Goal: Information Seeking & Learning: Learn about a topic

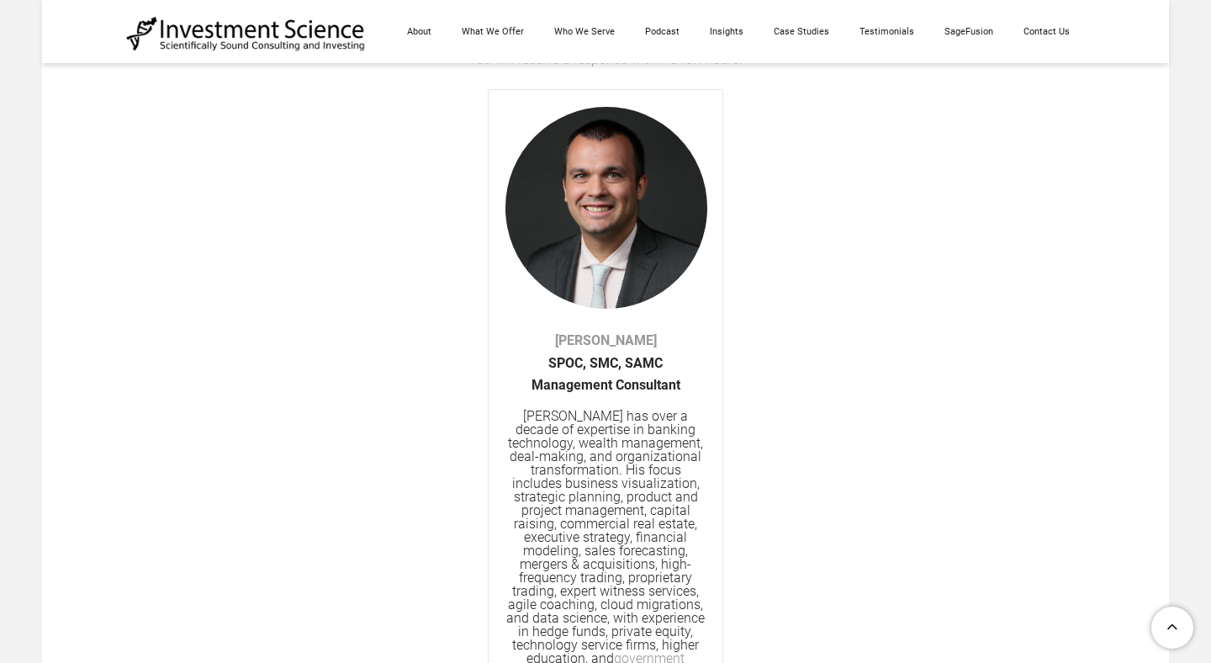
scroll to position [4698, 0]
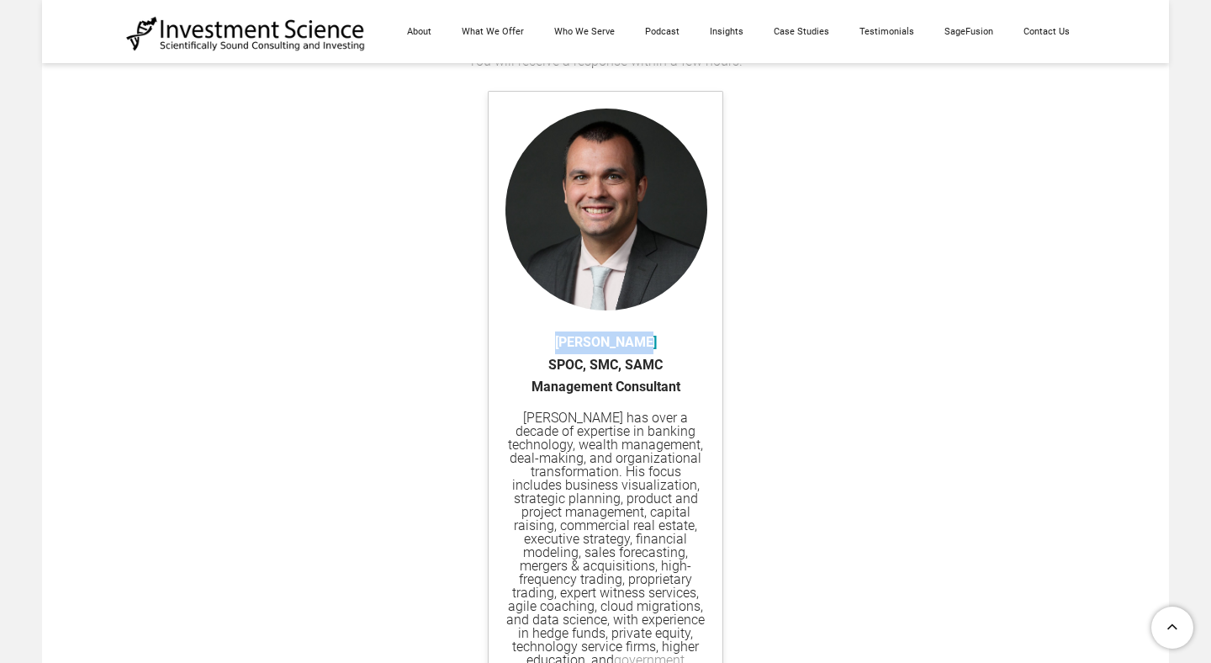
drag, startPoint x: 559, startPoint y: 348, endPoint x: 639, endPoint y: 348, distance: 79.9
click at [639, 348] on div "Michael Kelly ​SPOC, SMC, SAMC Management Consultant" at bounding box center [605, 364] width 200 height 67
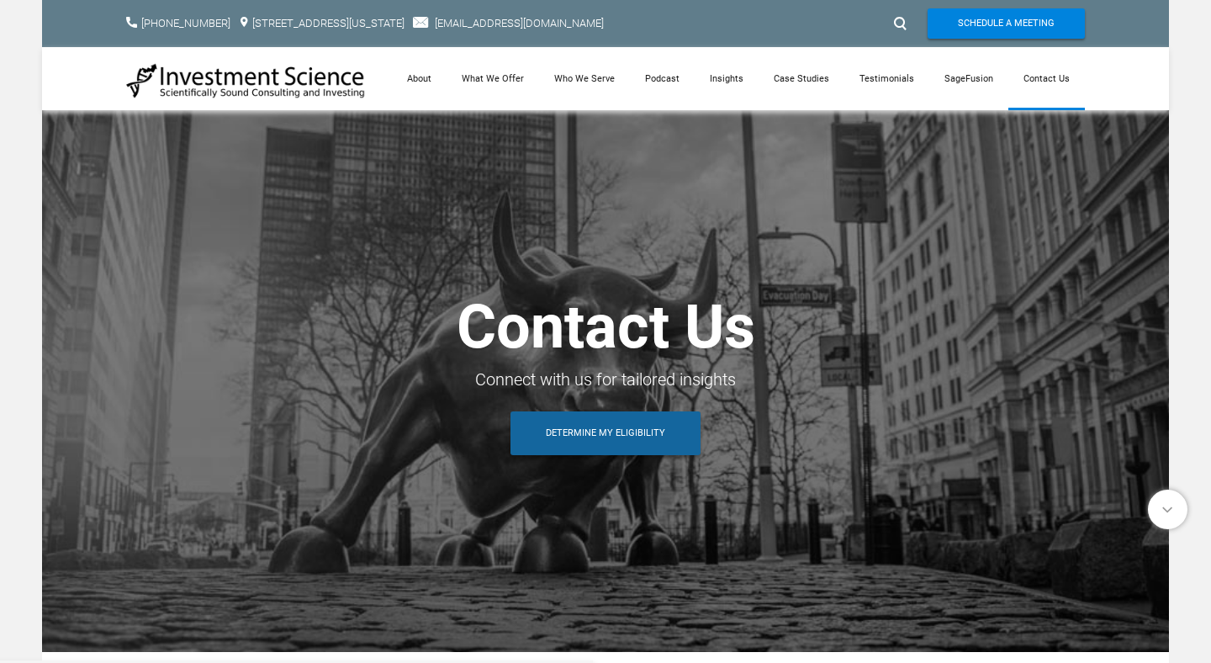
click at [584, 441] on span "Determine My Eligibility" at bounding box center [605, 433] width 119 height 44
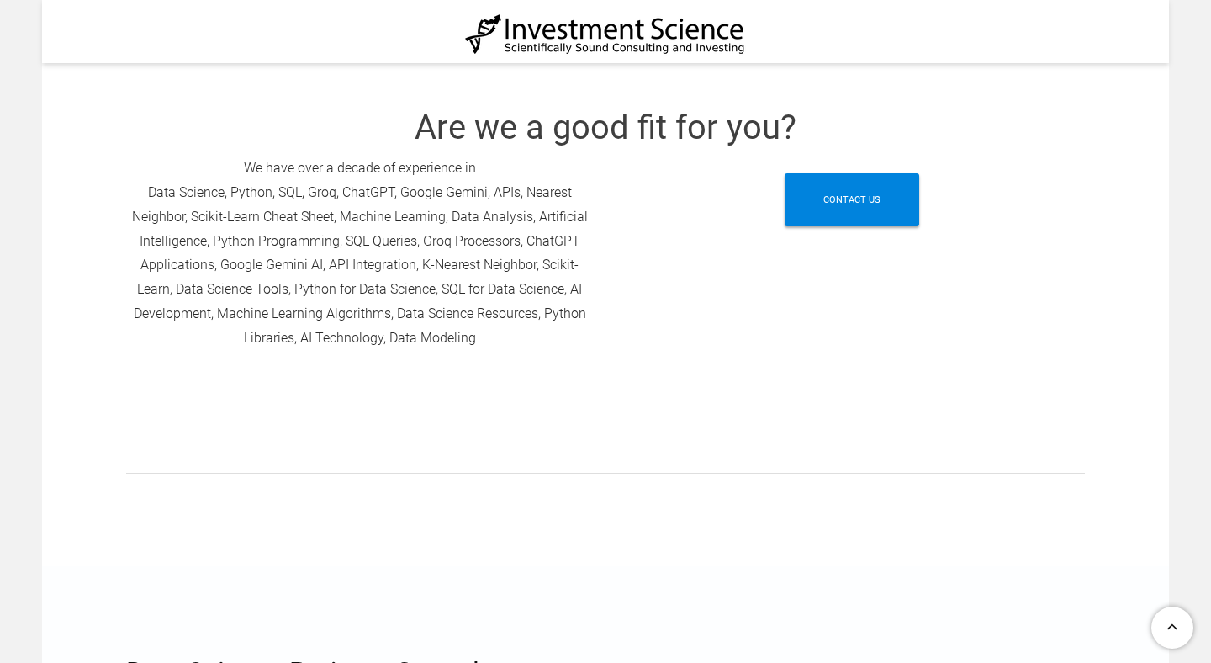
scroll to position [525, 0]
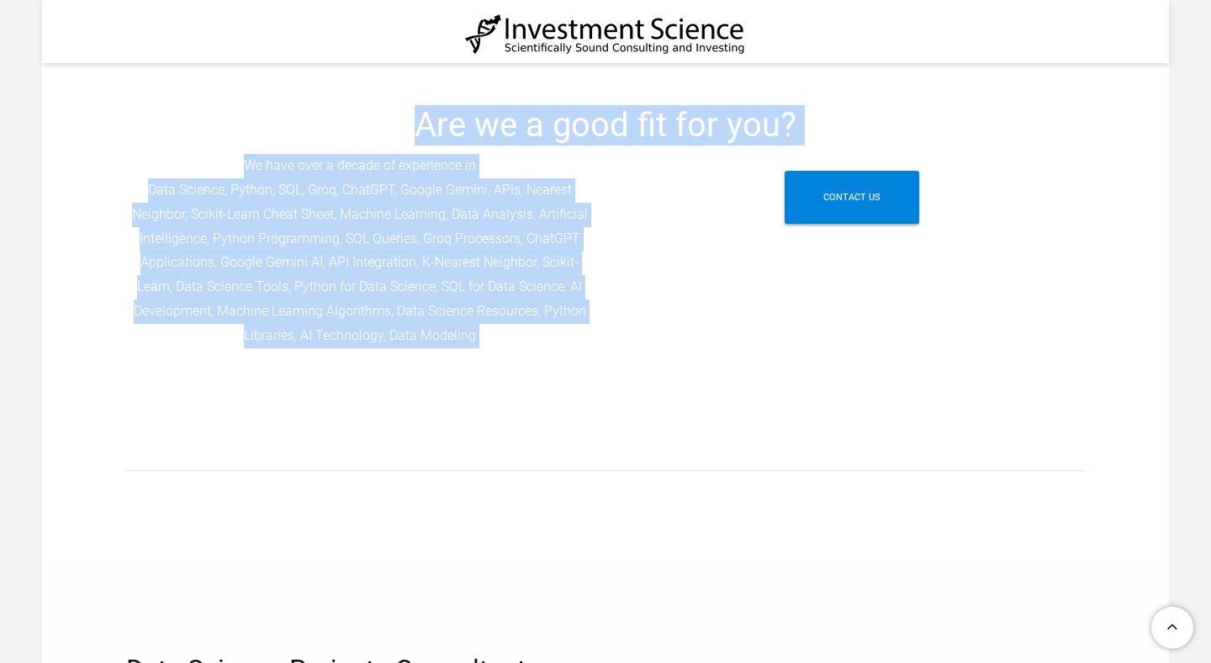
drag, startPoint x: 409, startPoint y: 129, endPoint x: 544, endPoint y: 352, distance: 261.5
click at [544, 352] on div "Are we a good fit for you? We have over a decade of experience in Data Science,…" at bounding box center [605, 292] width 959 height 374
copy div "Are we a good fit for you? We have over a decade of experience in Data Science,…"
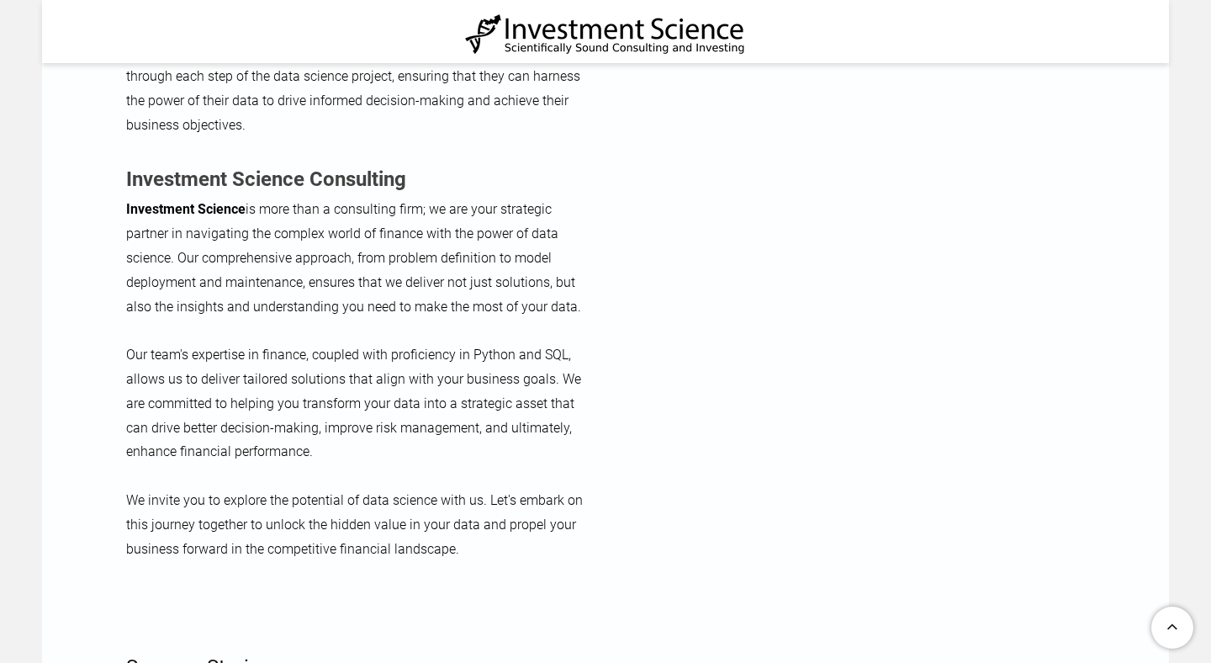
scroll to position [3004, 0]
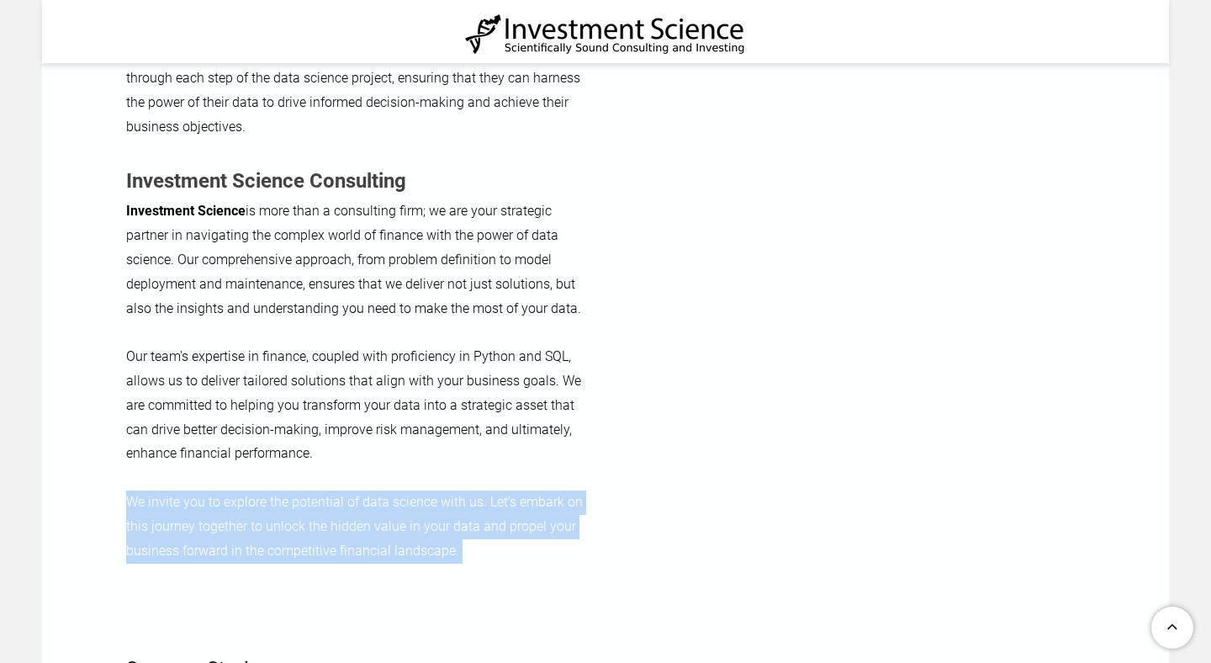
drag, startPoint x: 126, startPoint y: 473, endPoint x: 485, endPoint y: 547, distance: 366.8
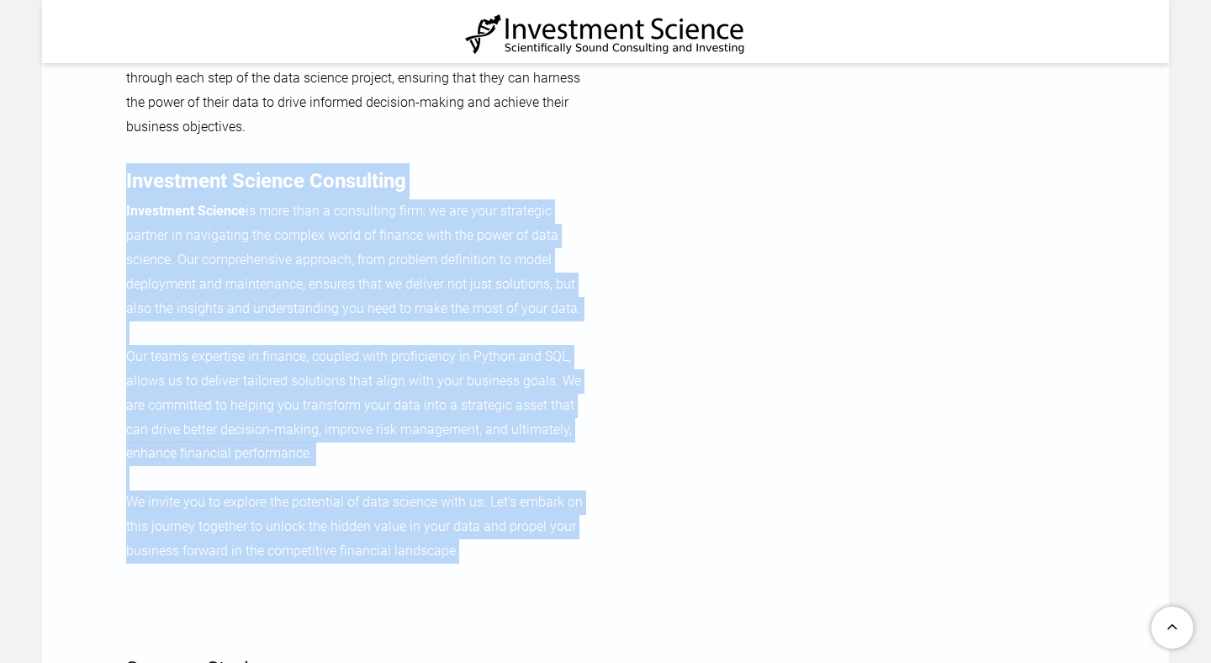
drag, startPoint x: 116, startPoint y: 157, endPoint x: 544, endPoint y: 526, distance: 565.3
copy div "Investment Science Consulting Investment Science is more than a consulting firm…"
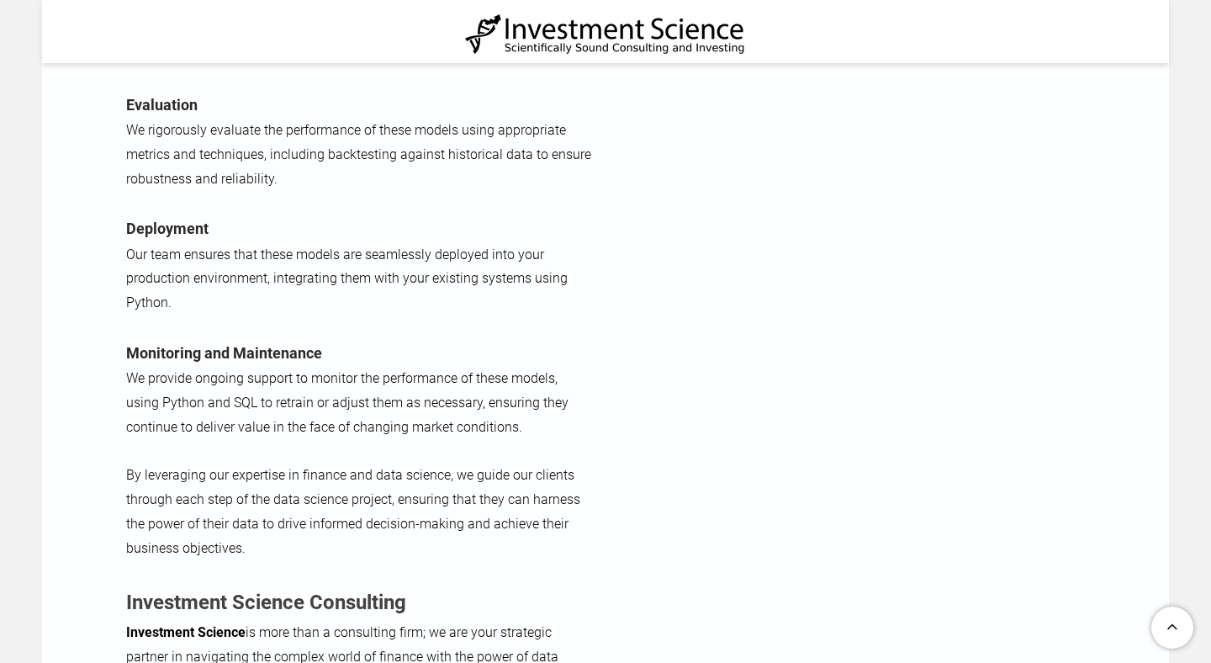
scroll to position [2846, 0]
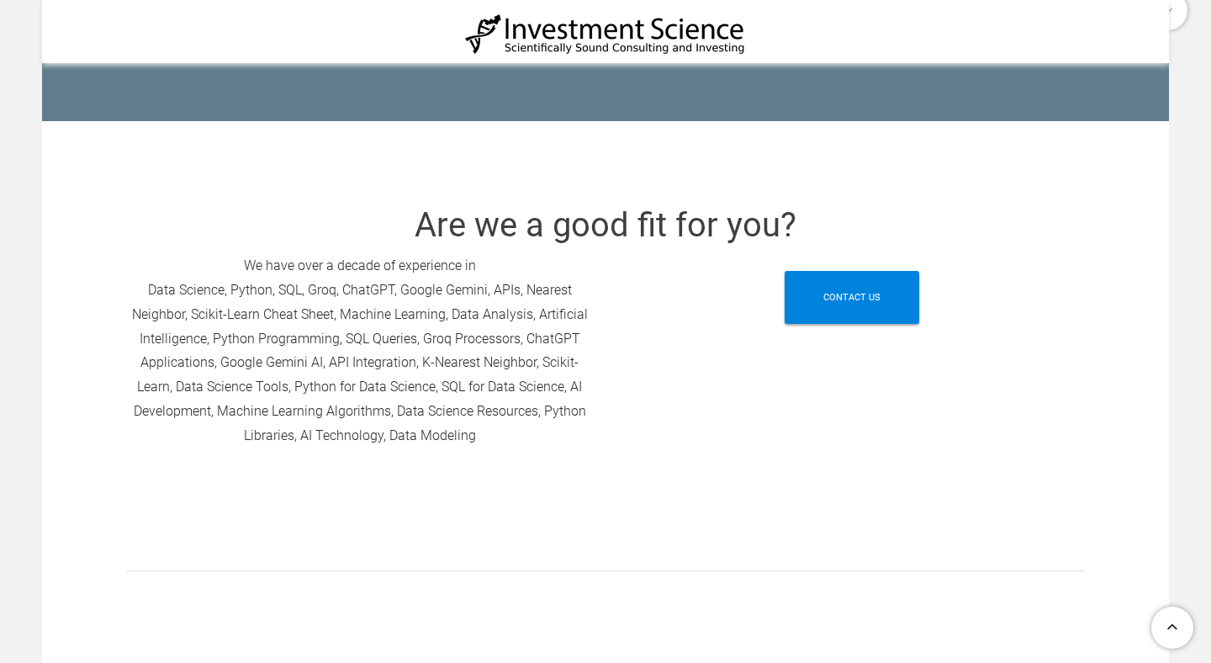
scroll to position [0, 0]
